Goal: Complete application form

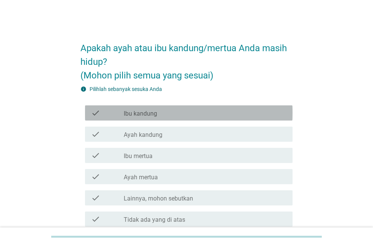
click at [204, 114] on div "check_box_outline_blank Ibu kandung" at bounding box center [205, 113] width 163 height 9
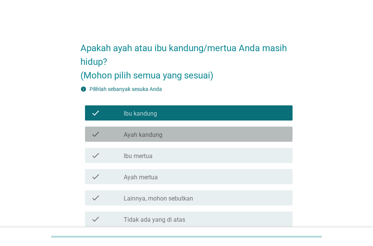
click at [197, 135] on div "check_box_outline_blank Ayah kandung" at bounding box center [205, 134] width 163 height 9
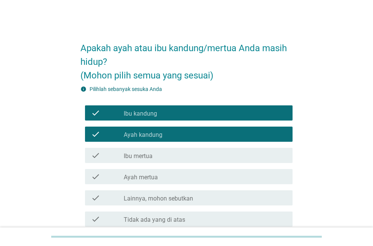
click at [193, 158] on div "check_box_outline_blank Ibu mertua" at bounding box center [205, 155] width 163 height 9
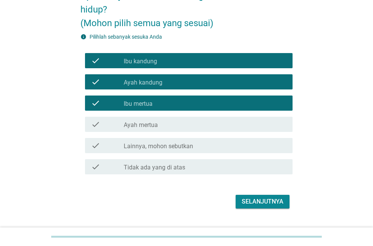
scroll to position [69, 0]
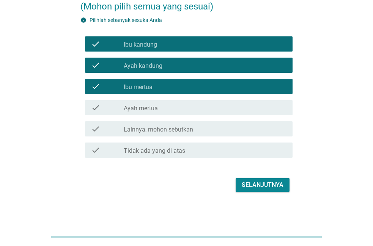
click at [246, 185] on div "Selanjutnya" at bounding box center [263, 185] width 42 height 9
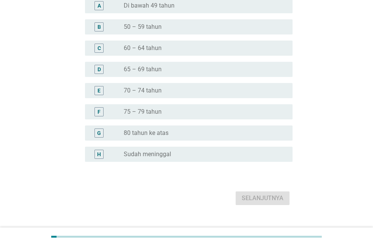
scroll to position [0, 0]
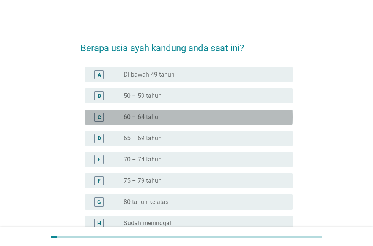
click at [215, 119] on div "radio_button_unchecked 60 – 64 tahun" at bounding box center [202, 118] width 157 height 8
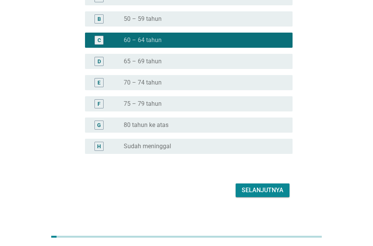
scroll to position [77, 0]
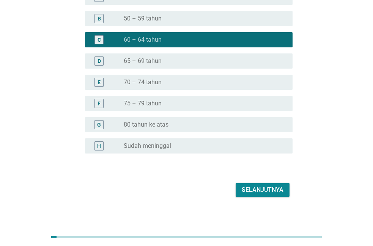
click at [251, 185] on button "Selanjutnya" at bounding box center [263, 190] width 54 height 14
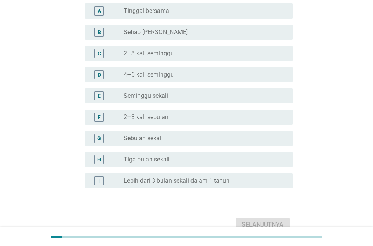
scroll to position [0, 0]
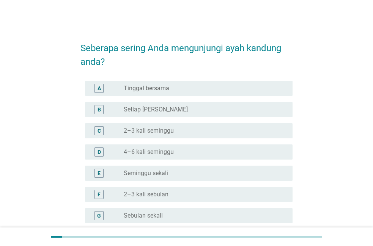
click at [221, 177] on div "radio_button_unchecked Seminggu sekali" at bounding box center [205, 173] width 163 height 9
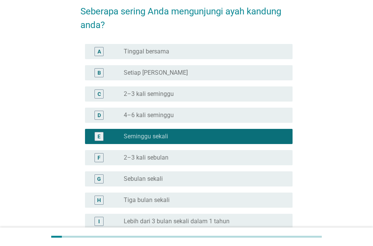
scroll to position [77, 0]
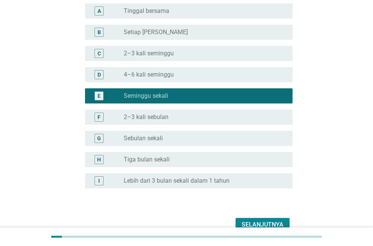
click at [255, 219] on button "Selanjutnya" at bounding box center [263, 225] width 54 height 14
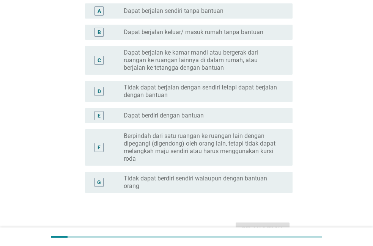
scroll to position [0, 0]
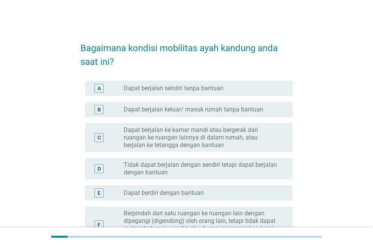
click at [261, 88] on div "radio_button_unchecked Dapat berjalan sendiri tanpa bantuan" at bounding box center [202, 89] width 157 height 8
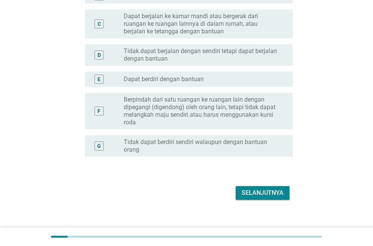
scroll to position [116, 0]
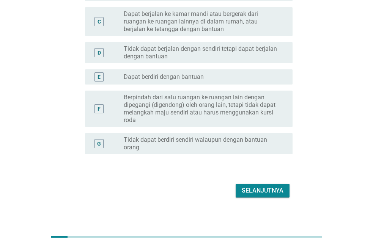
click at [261, 182] on div "Selanjutnya" at bounding box center [186, 191] width 212 height 18
click at [261, 187] on div "Selanjutnya" at bounding box center [263, 190] width 42 height 9
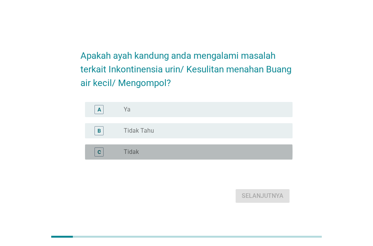
click at [197, 151] on div "radio_button_unchecked Tidak" at bounding box center [202, 152] width 157 height 8
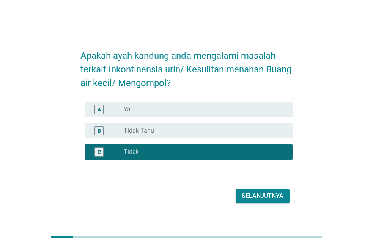
click at [263, 194] on div "Selanjutnya" at bounding box center [263, 196] width 42 height 9
